Goal: Find contact information: Find contact information

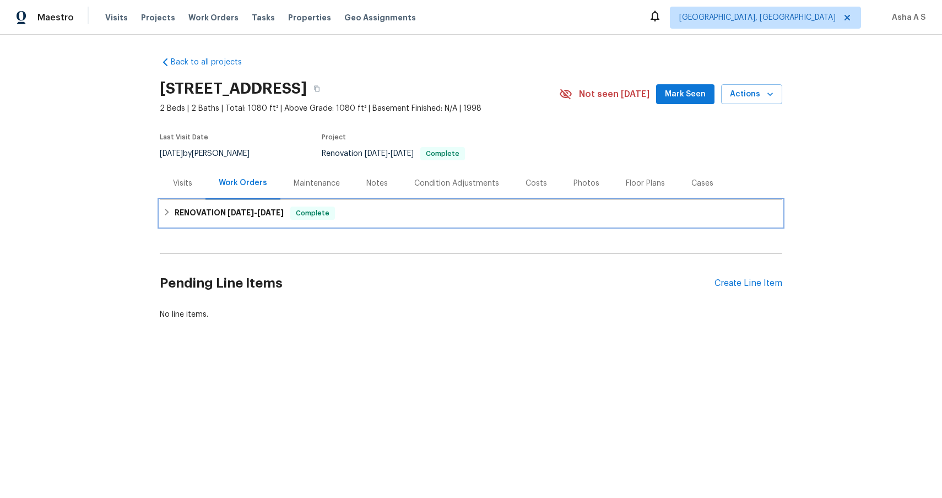
click at [228, 215] on span "[DATE]" at bounding box center [240, 213] width 26 height 8
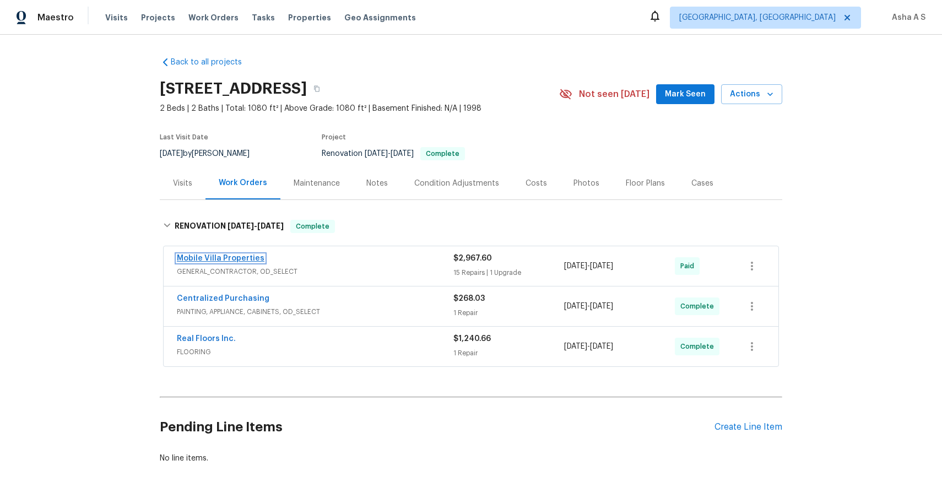
click at [216, 256] on link "Mobile Villa Properties" at bounding box center [221, 258] width 88 height 8
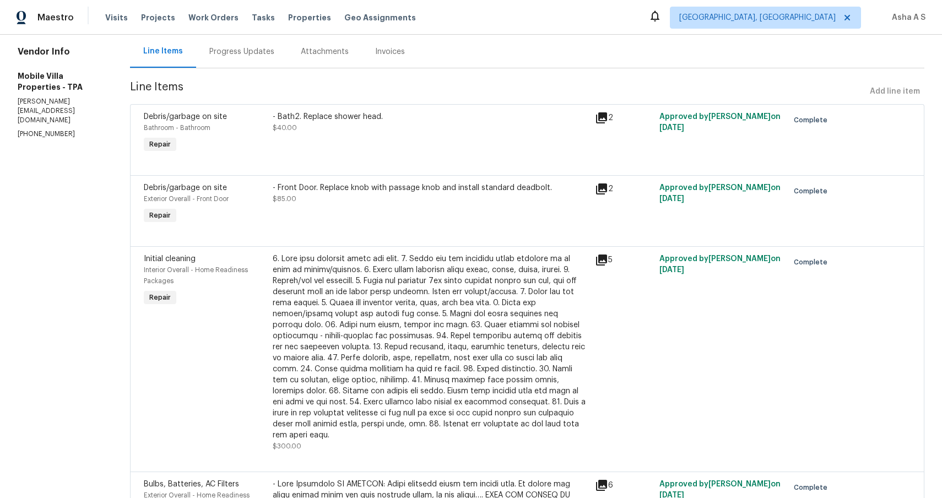
scroll to position [108, 0]
click at [34, 138] on p "[PHONE_NUMBER]" at bounding box center [61, 133] width 86 height 9
copy p "[PHONE_NUMBER]"
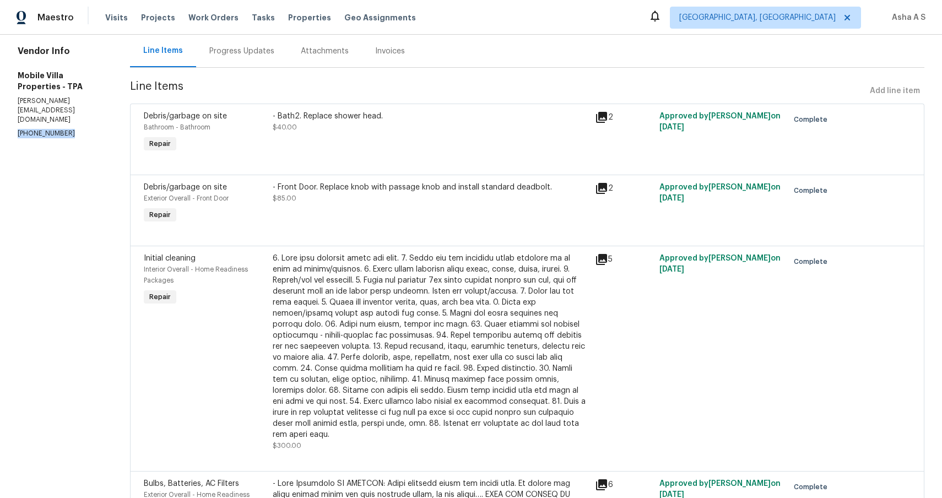
scroll to position [0, 0]
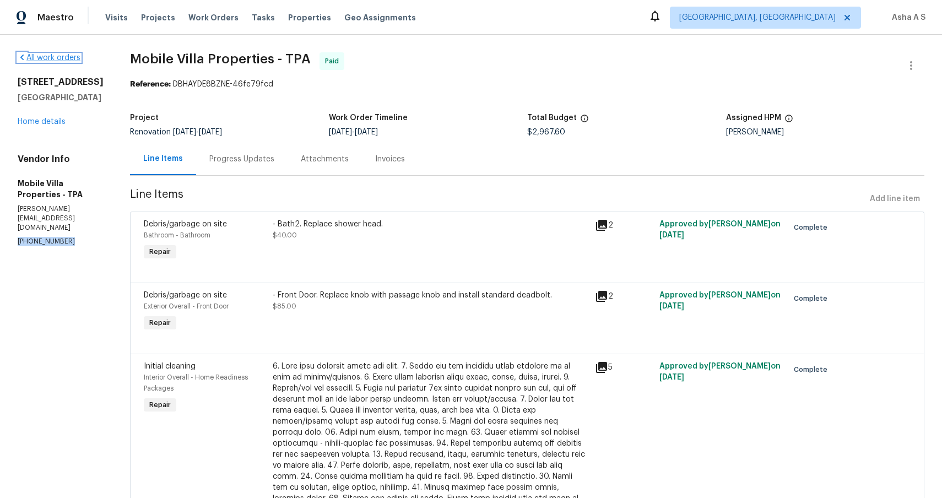
click at [23, 56] on icon at bounding box center [22, 57] width 9 height 9
